Goal: Task Accomplishment & Management: Manage account settings

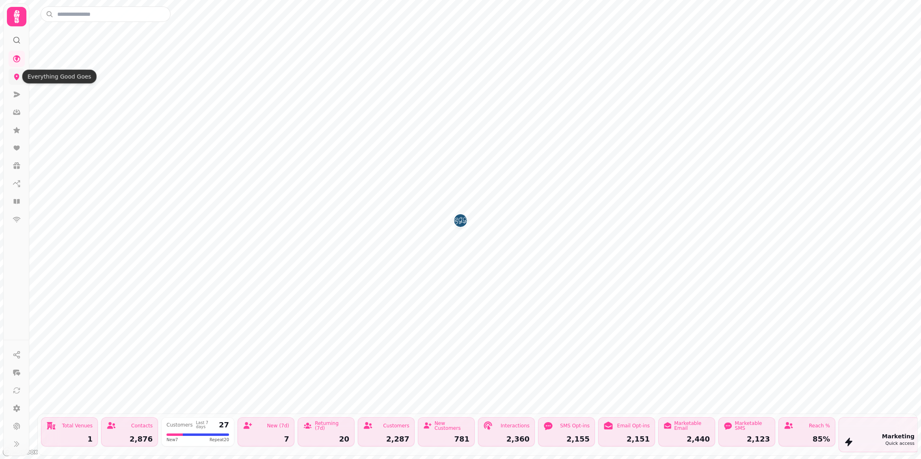
click at [15, 80] on icon at bounding box center [17, 77] width 8 height 8
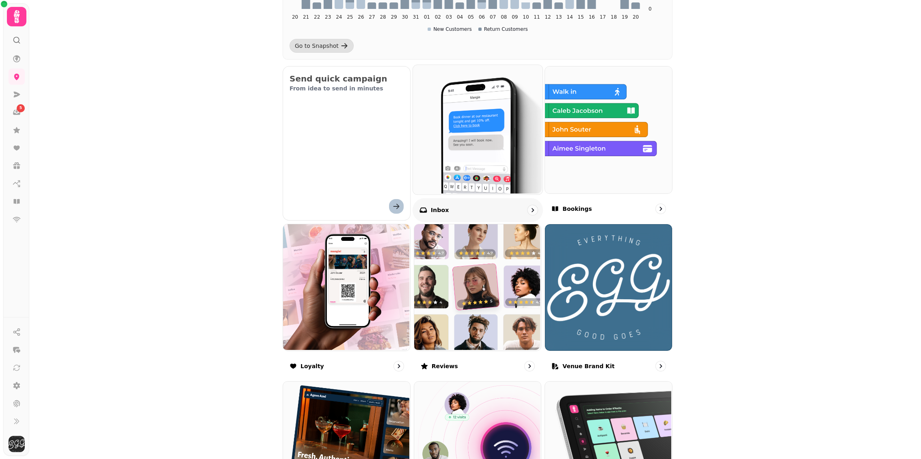
scroll to position [231, 0]
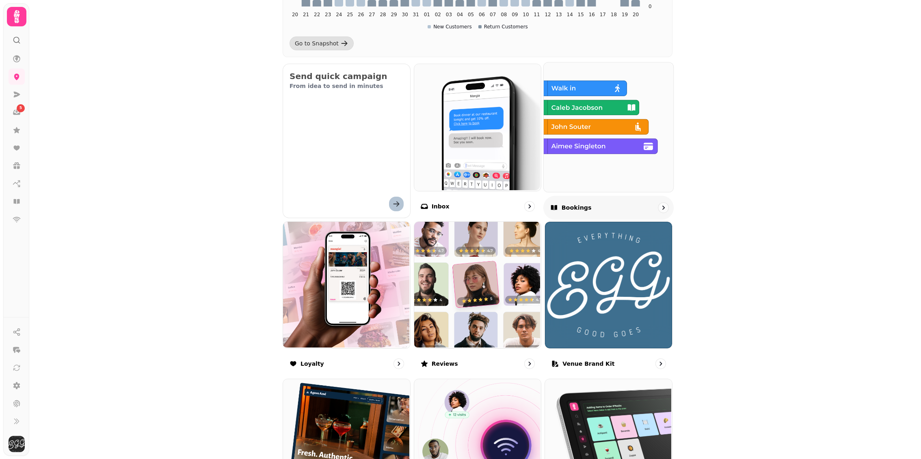
click at [582, 211] on div "Bookings" at bounding box center [608, 208] width 130 height 24
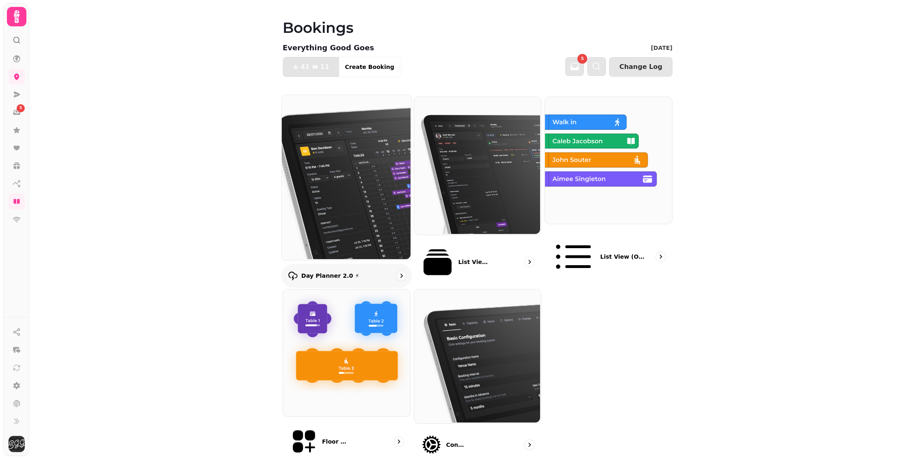
click at [366, 264] on div "Day Planner 2.0 ⚡" at bounding box center [346, 276] width 130 height 24
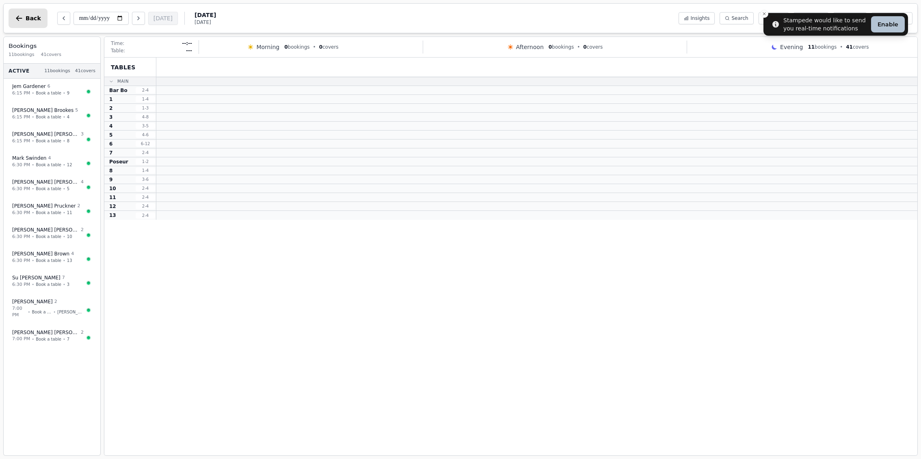
click at [28, 11] on button "Back" at bounding box center [28, 18] width 39 height 19
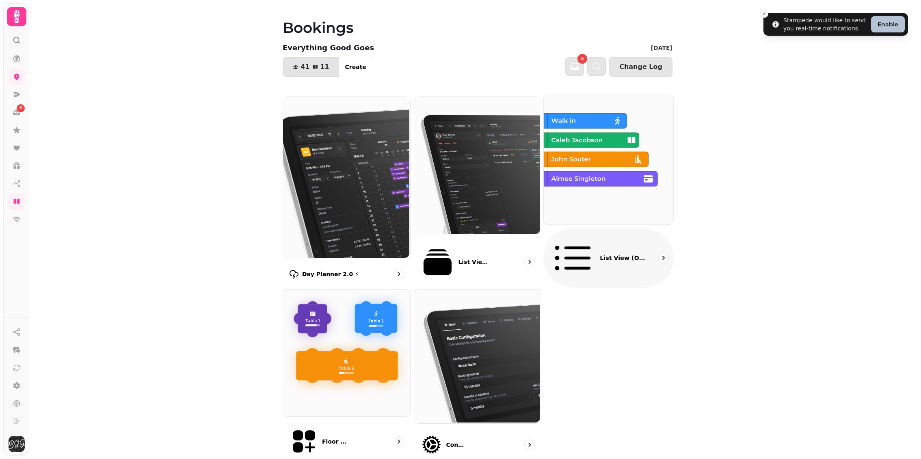
click at [593, 232] on div "List view (Old - going soon)" at bounding box center [608, 258] width 130 height 60
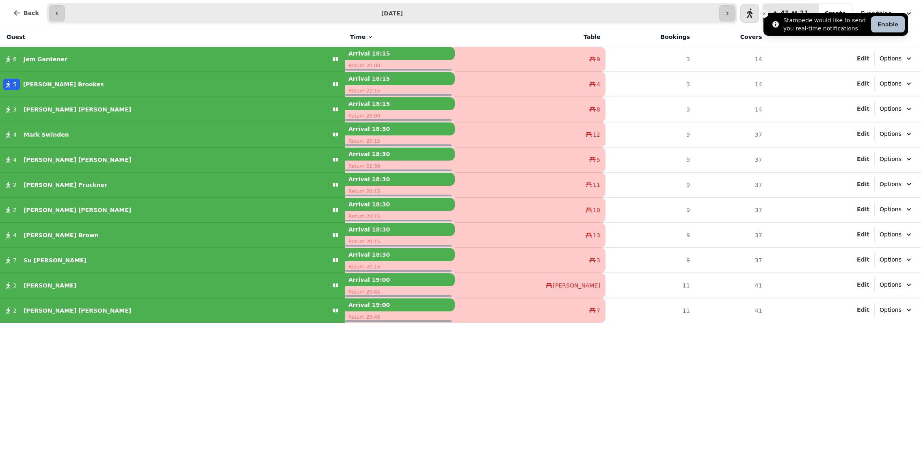
click at [763, 13] on icon "Close toast" at bounding box center [763, 13] width 5 height 5
click at [905, 15] on icon "button" at bounding box center [908, 13] width 8 height 8
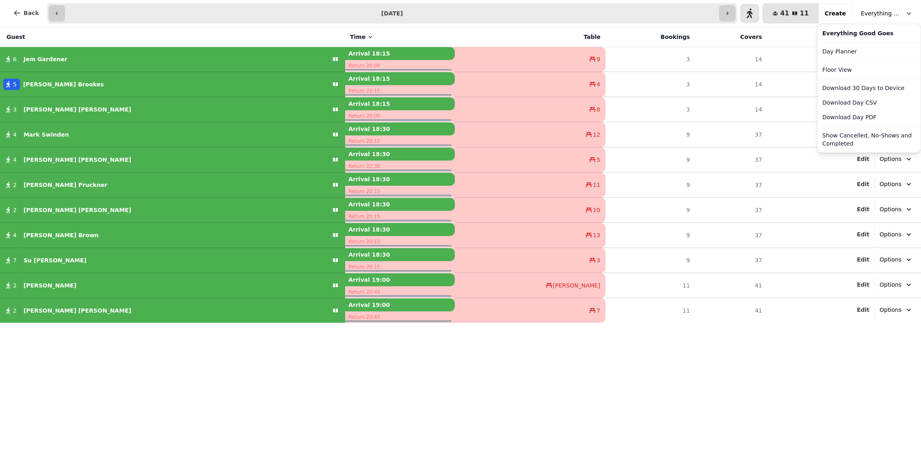
click at [905, 15] on icon "button" at bounding box center [908, 13] width 8 height 8
